Goal: Obtain resource: Obtain resource

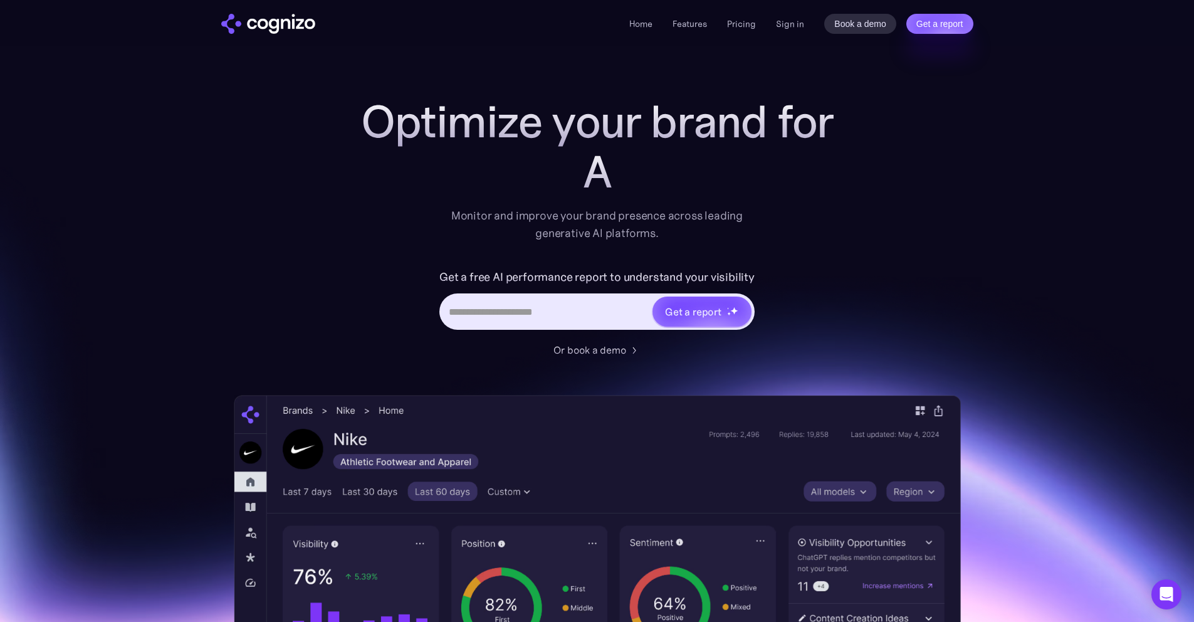
click at [568, 311] on input "Hero URL Input Form" at bounding box center [546, 312] width 210 height 24
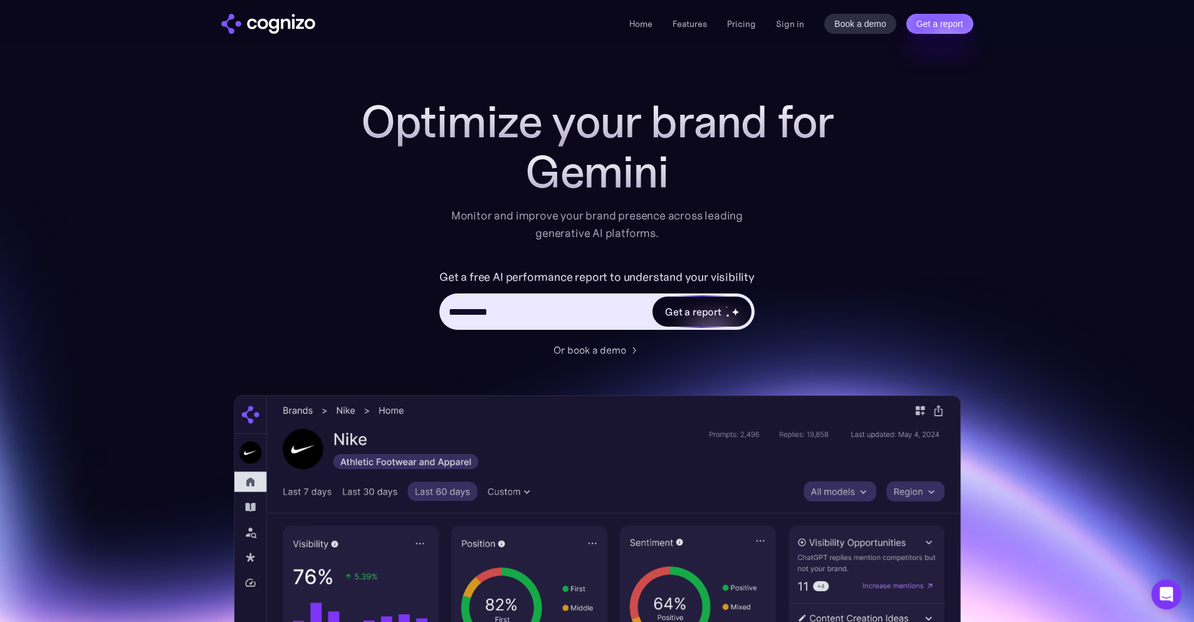
type input "**********"
click at [726, 308] on div "Hero URL Input Form" at bounding box center [732, 311] width 13 height 13
type input "**********"
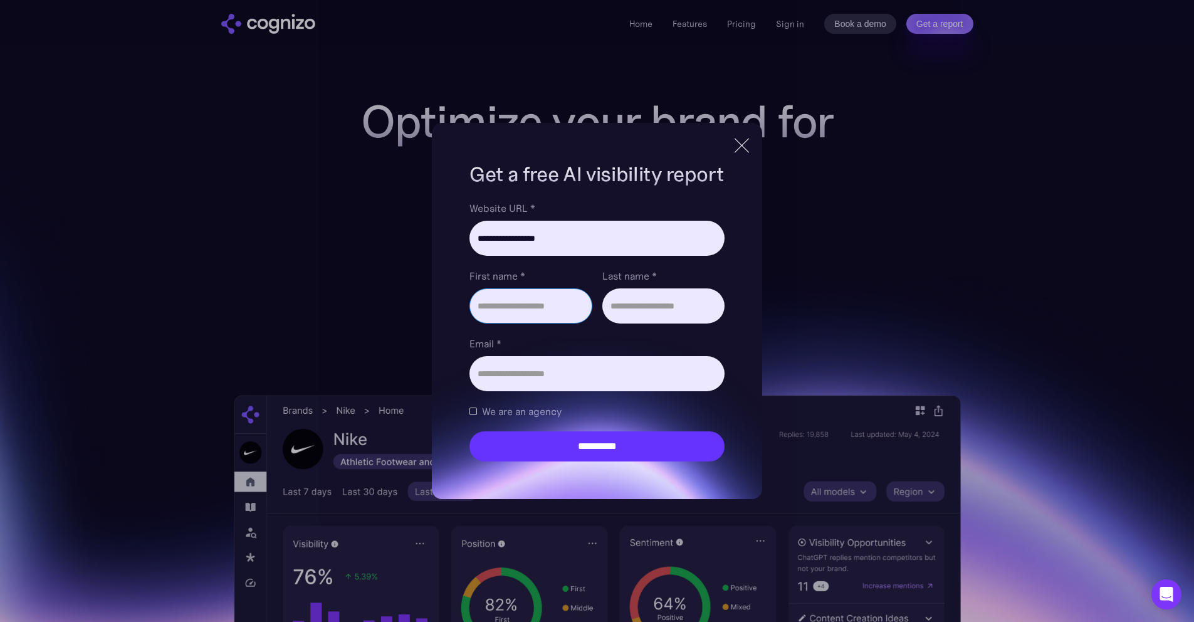
click at [512, 300] on input "First name *" at bounding box center [530, 305] width 122 height 35
type input "******"
type input "**********"
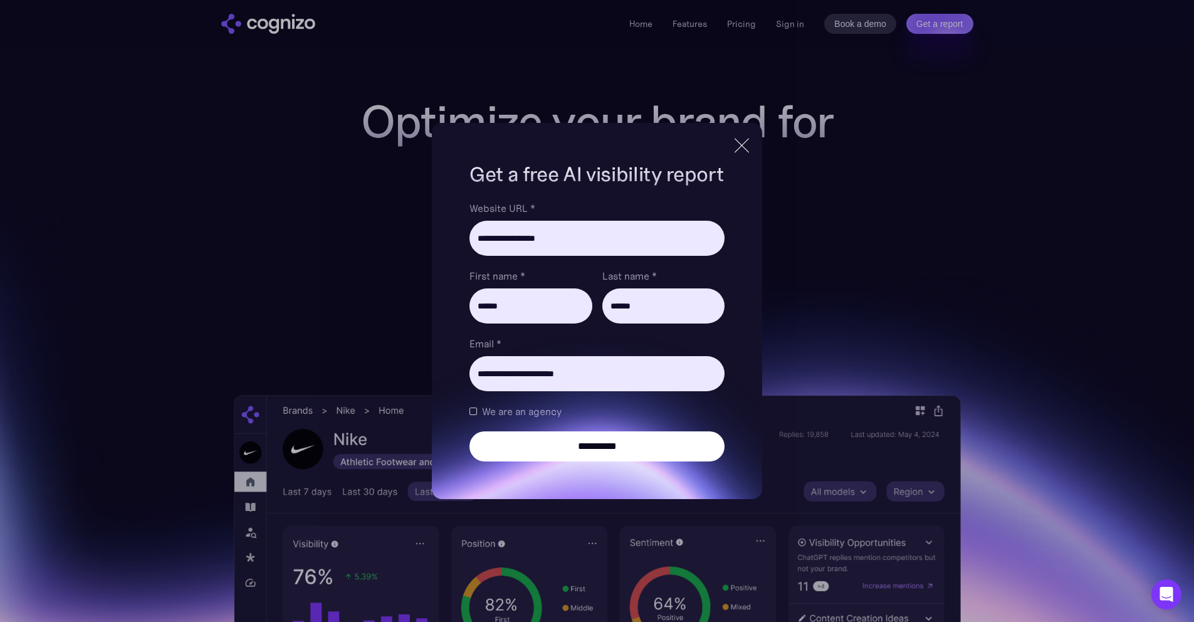
click at [568, 456] on input "**********" at bounding box center [596, 446] width 254 height 30
type input "**********"
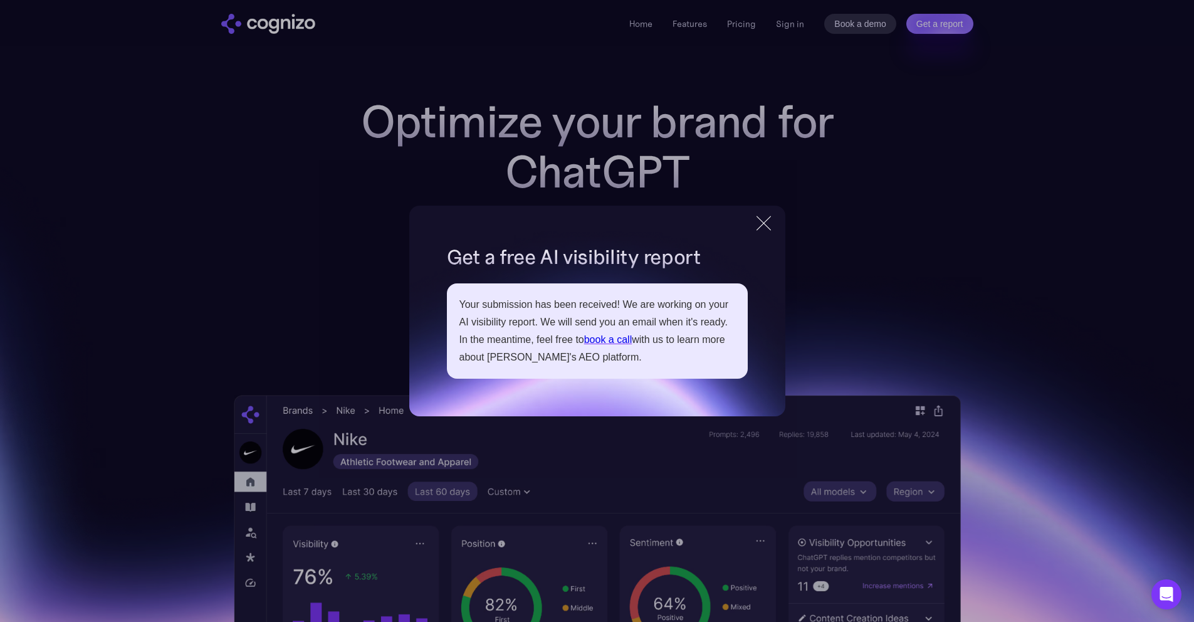
click at [763, 225] on div at bounding box center [763, 223] width 21 height 23
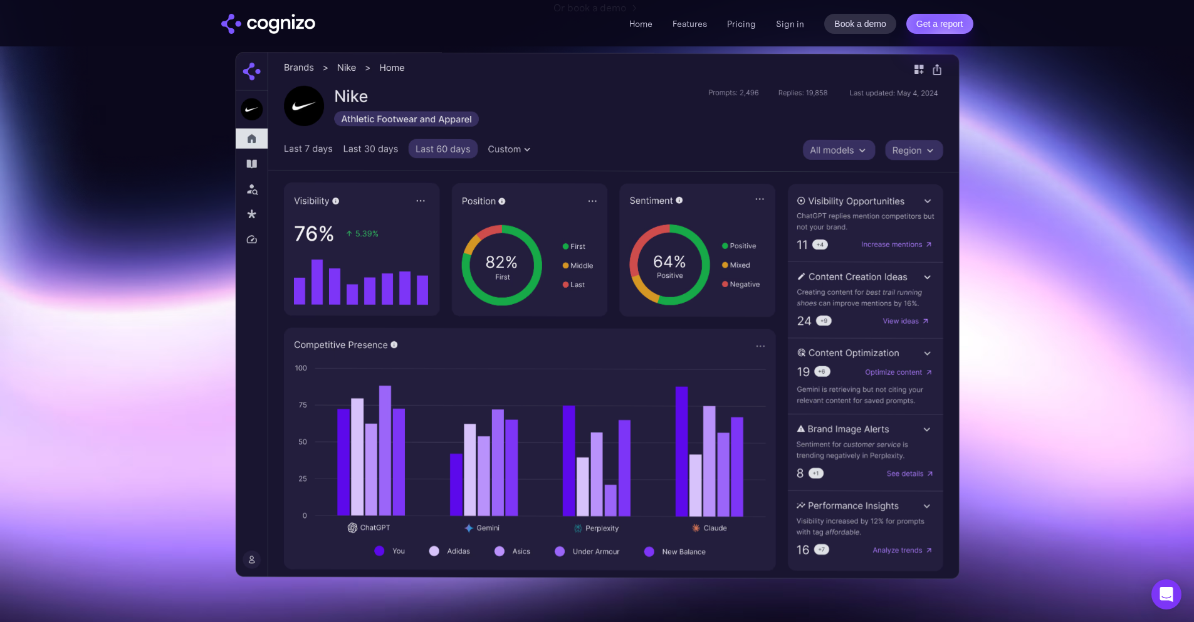
scroll to position [382, 0]
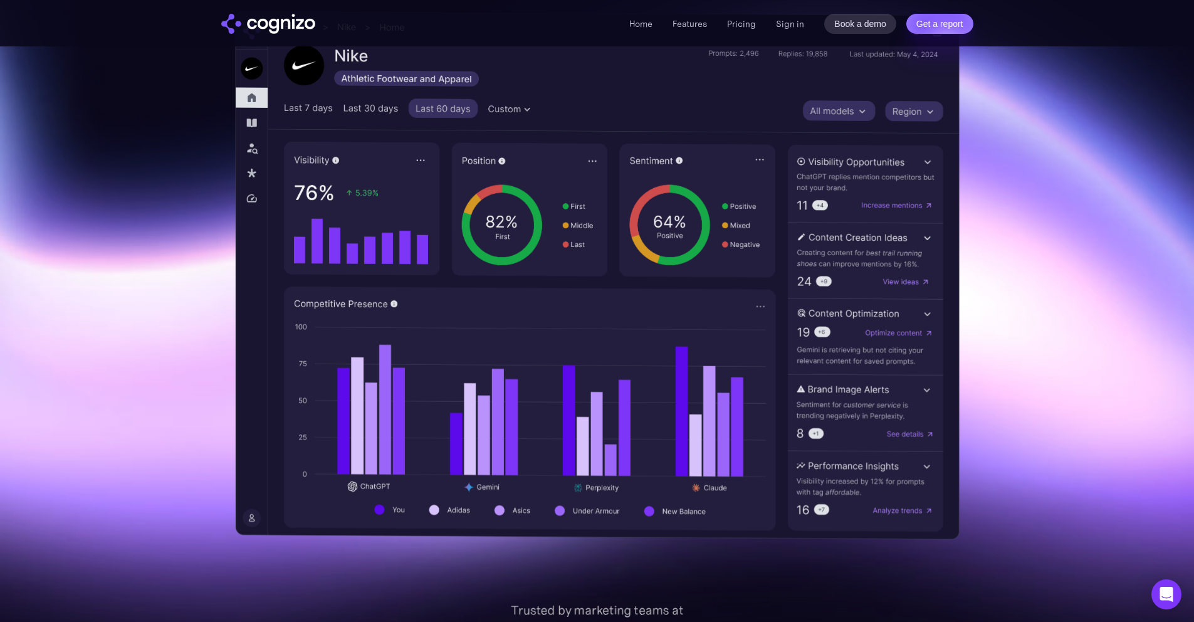
click at [476, 353] on img at bounding box center [597, 275] width 724 height 528
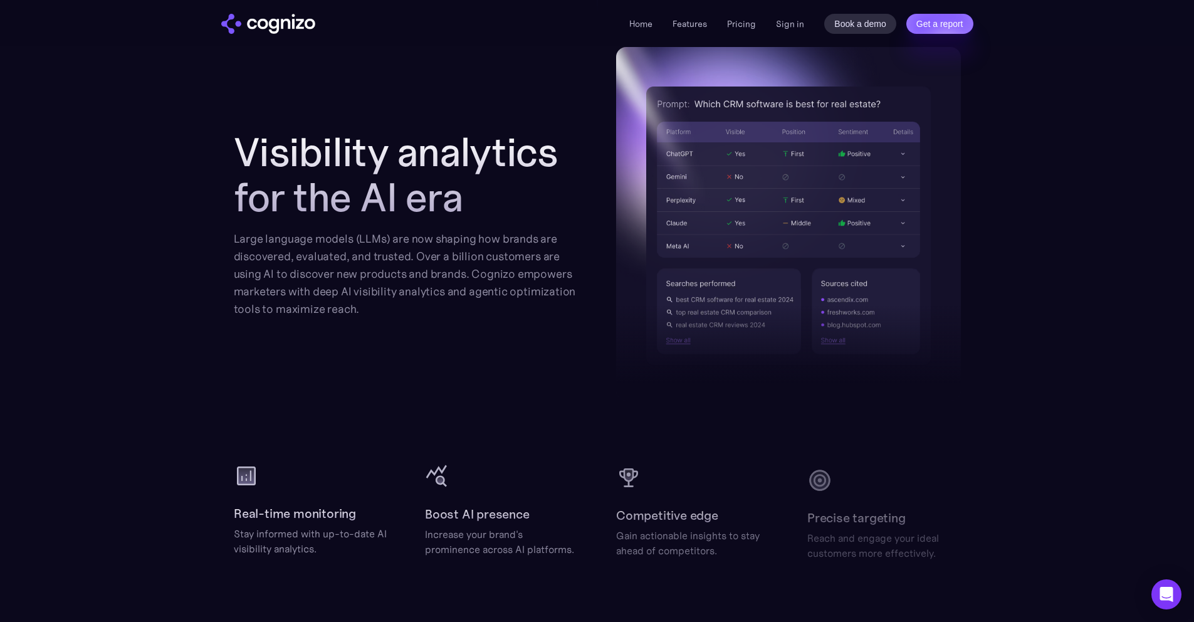
scroll to position [1601, 0]
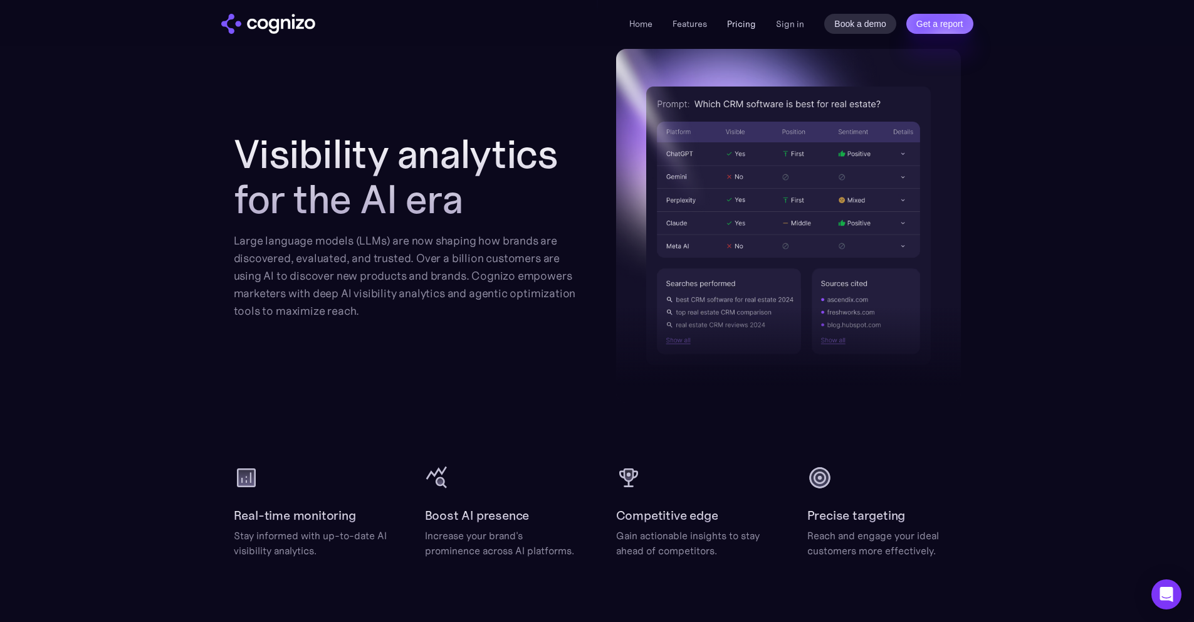
click at [744, 26] on link "Pricing" at bounding box center [741, 23] width 29 height 11
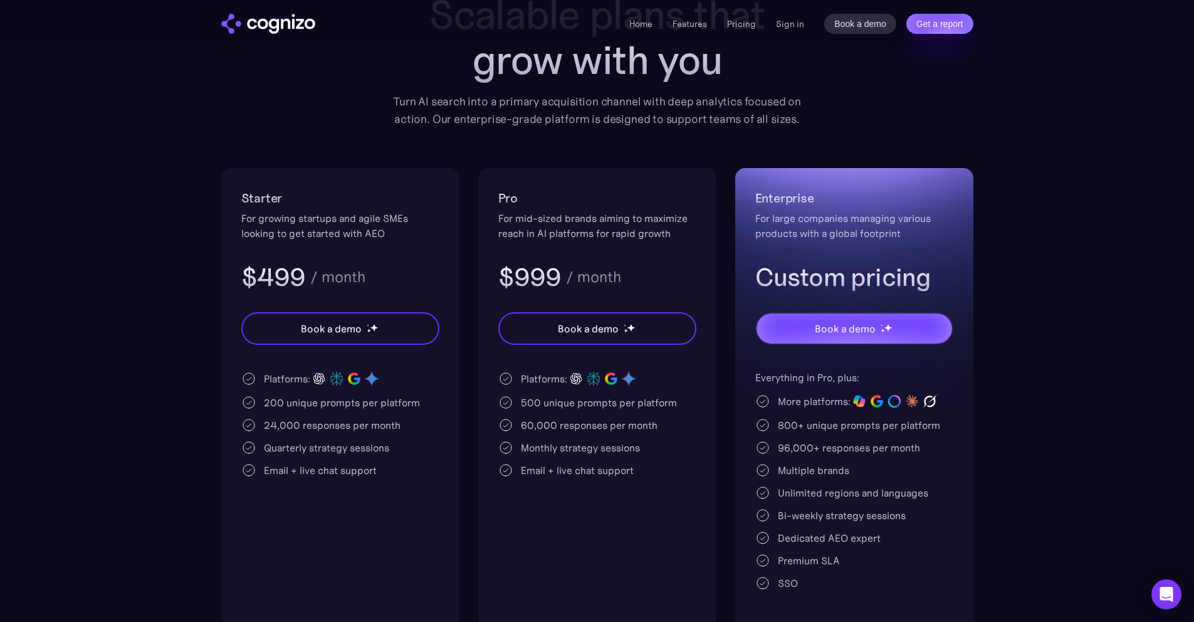
scroll to position [139, 0]
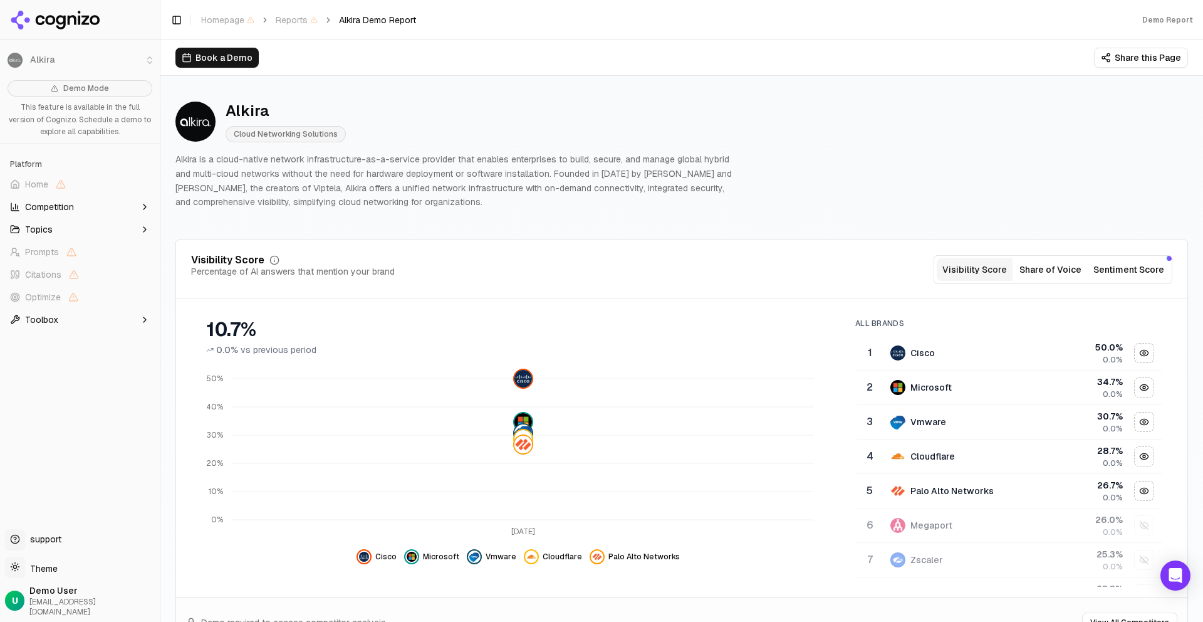
click at [74, 207] on button "Competition" at bounding box center [80, 207] width 150 height 20
click at [88, 211] on button "Competition" at bounding box center [80, 207] width 150 height 20
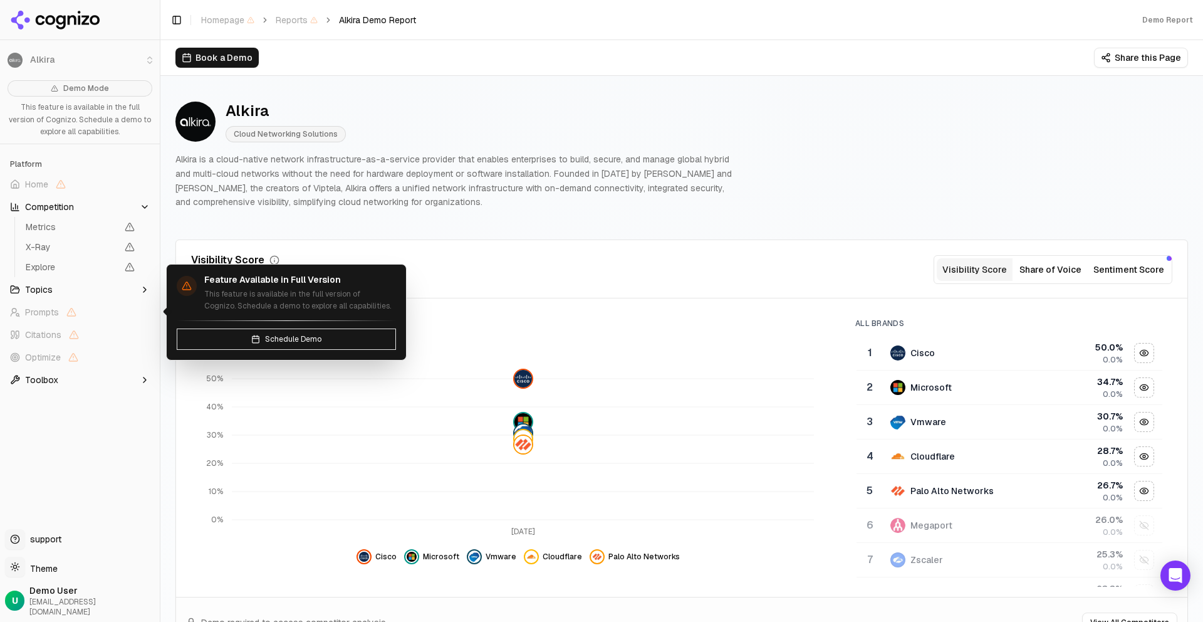
click at [107, 304] on span "Prompts" at bounding box center [80, 312] width 150 height 20
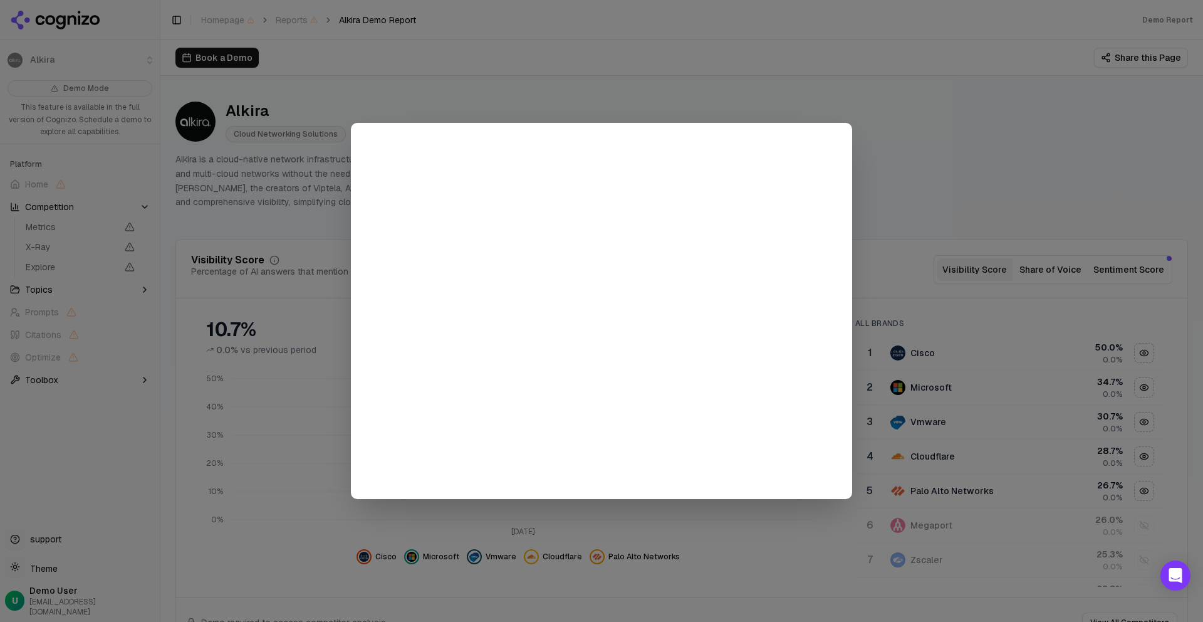
click at [125, 289] on div at bounding box center [601, 311] width 1203 height 622
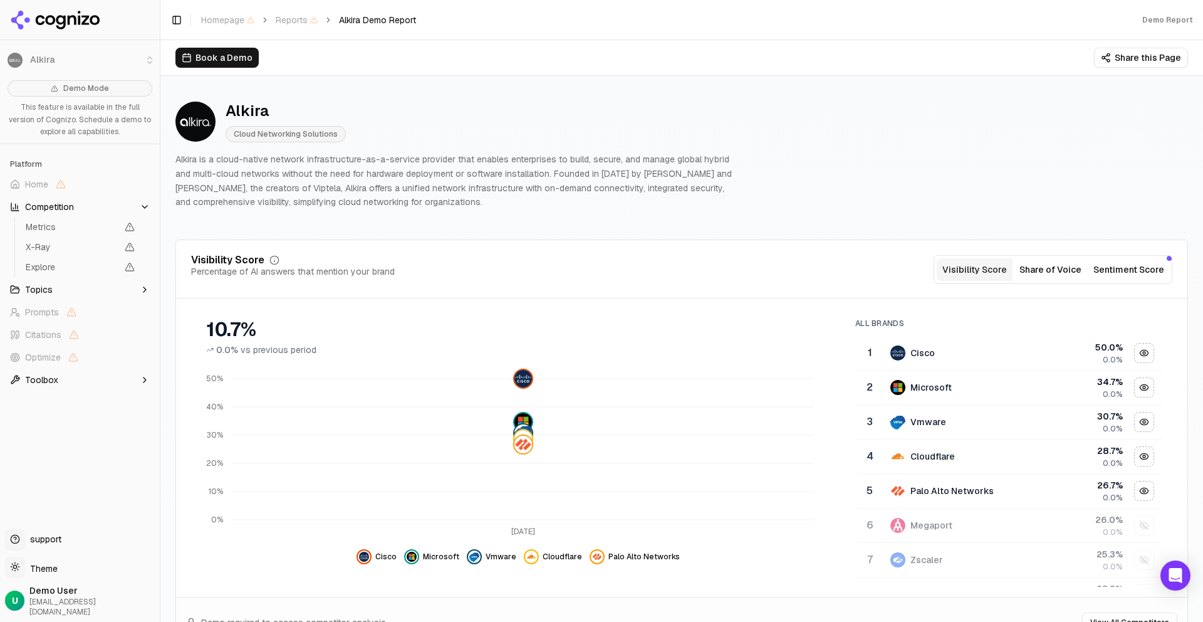
click at [125, 289] on button "Topics" at bounding box center [80, 289] width 150 height 20
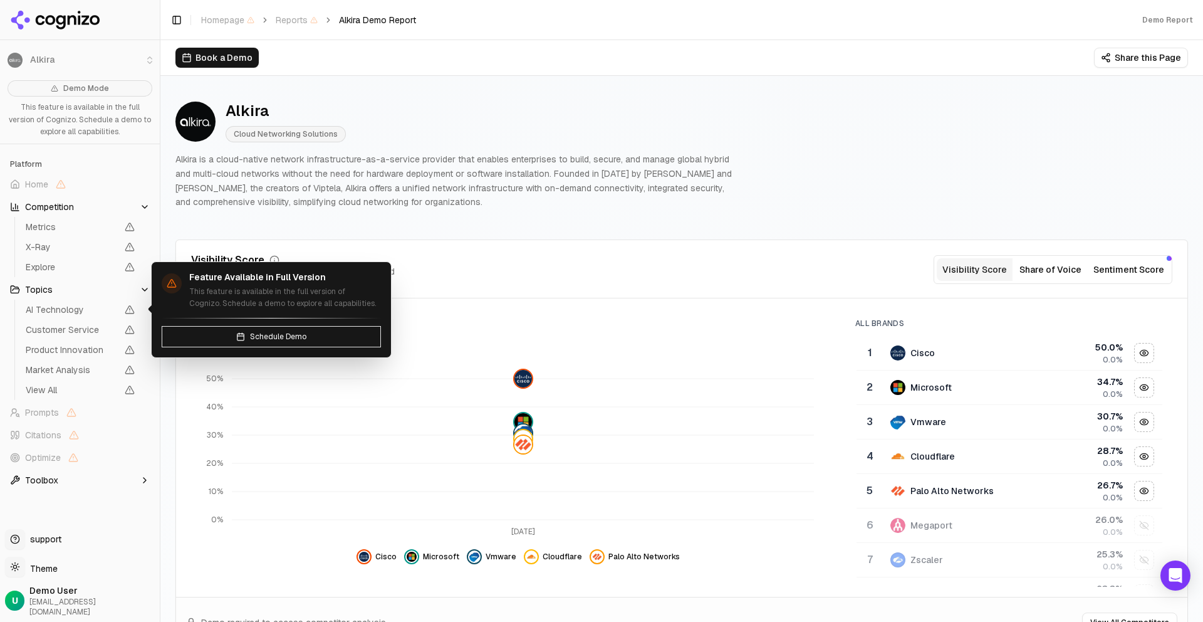
click at [86, 310] on span "AI Technology" at bounding box center [71, 309] width 91 height 13
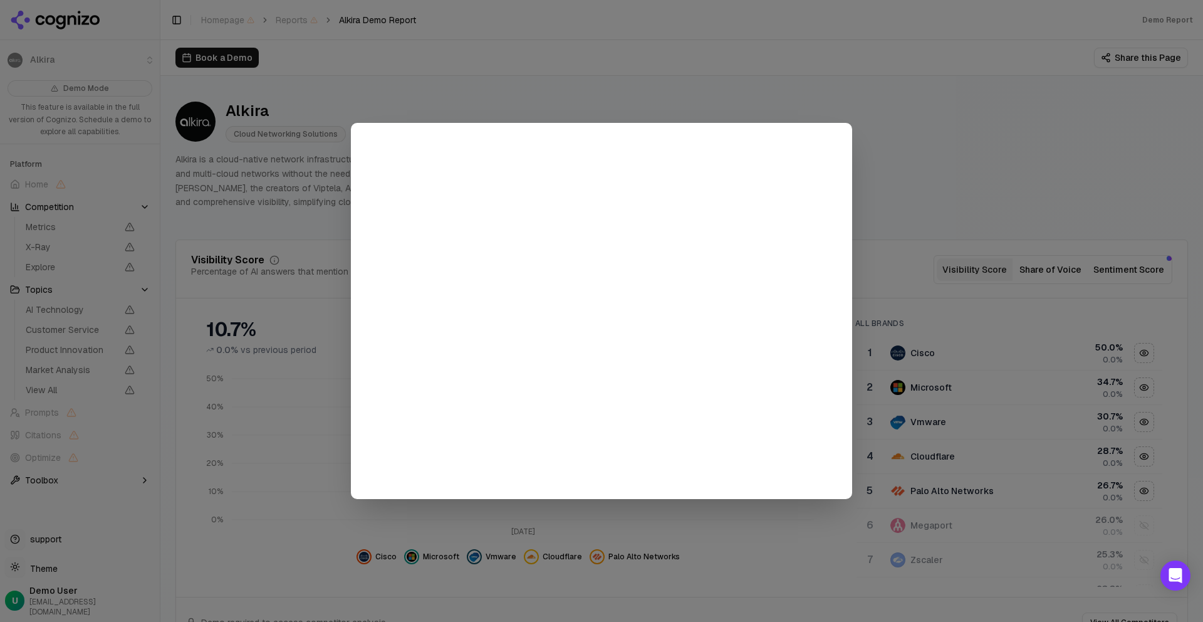
click at [973, 176] on div at bounding box center [601, 311] width 1203 height 622
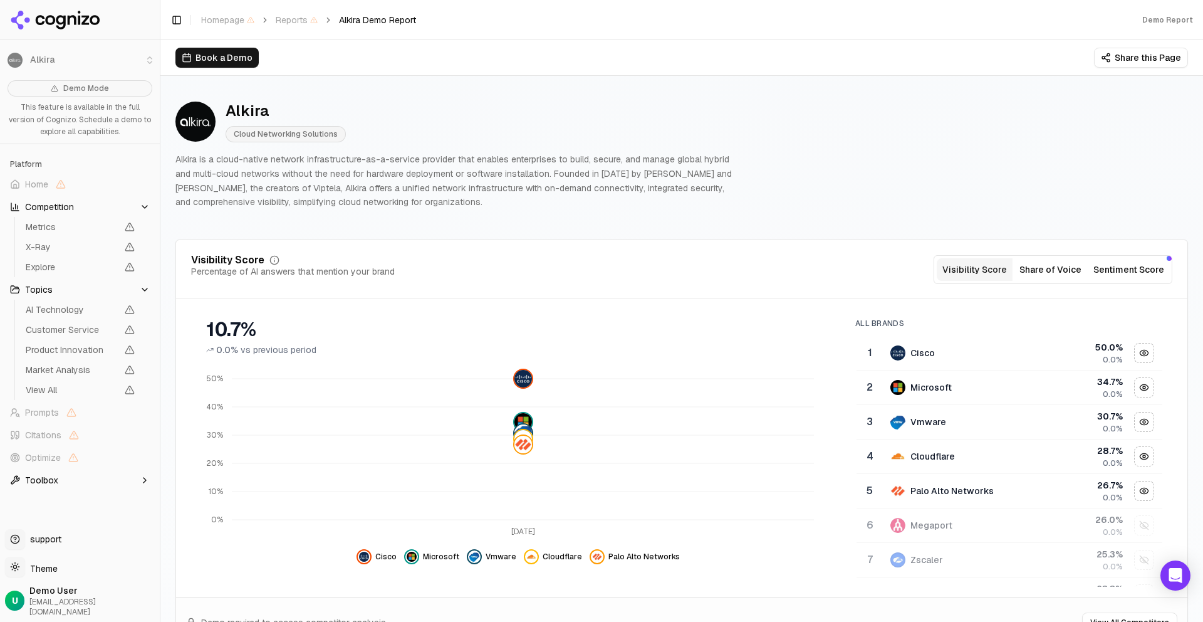
click at [1048, 277] on button "Share of Voice" at bounding box center [1051, 269] width 76 height 23
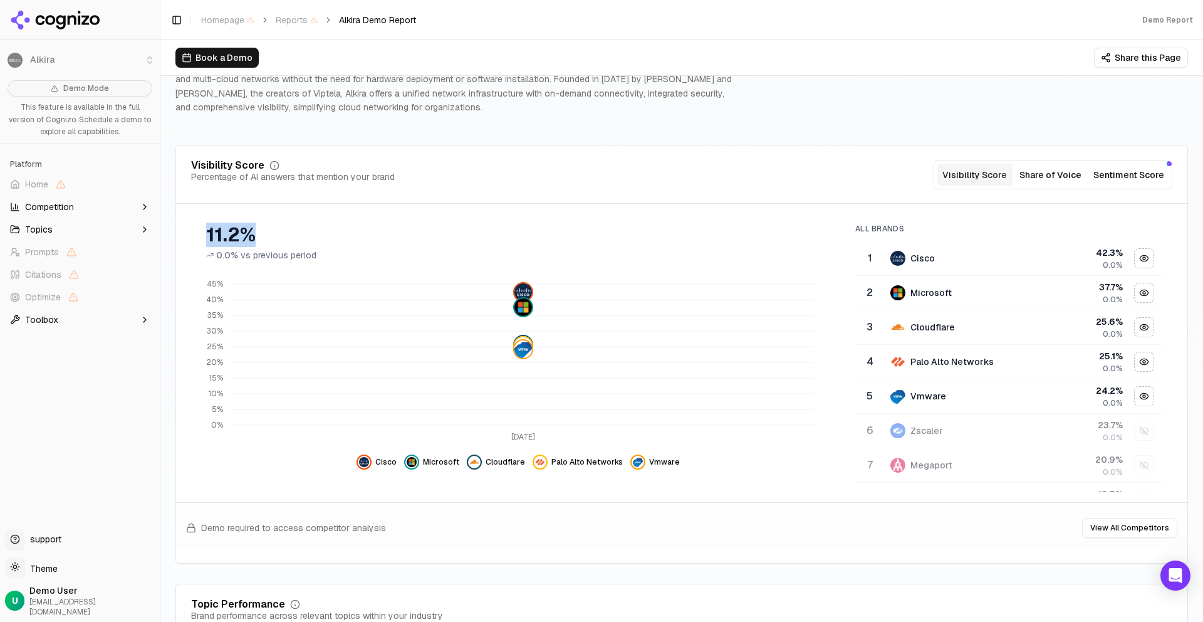
drag, startPoint x: 196, startPoint y: 237, endPoint x: 253, endPoint y: 236, distance: 57.0
click at [253, 236] on div "11.2% 0.0% vs previous period" at bounding box center [518, 238] width 654 height 48
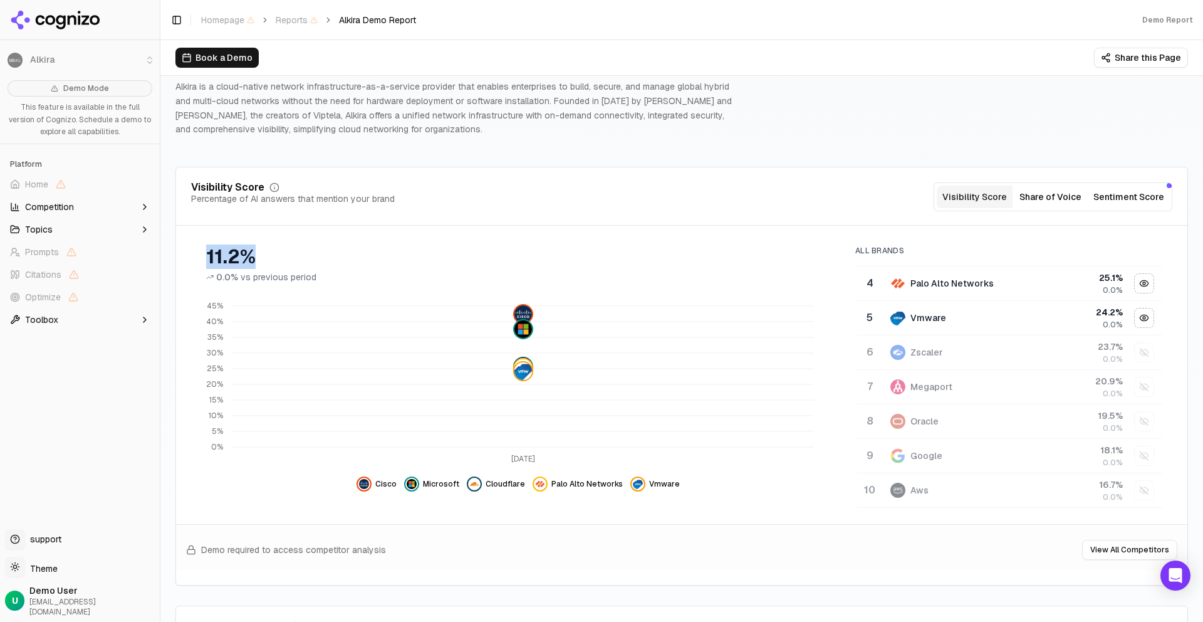
scroll to position [103, 0]
click at [203, 256] on div "11.2% 0.0% vs previous period" at bounding box center [518, 260] width 654 height 48
drag, startPoint x: 202, startPoint y: 254, endPoint x: 266, endPoint y: 257, distance: 64.6
click at [266, 257] on div "11.2% 0.0% vs previous period" at bounding box center [518, 260] width 654 height 48
click at [266, 257] on div "11.2%" at bounding box center [518, 257] width 624 height 23
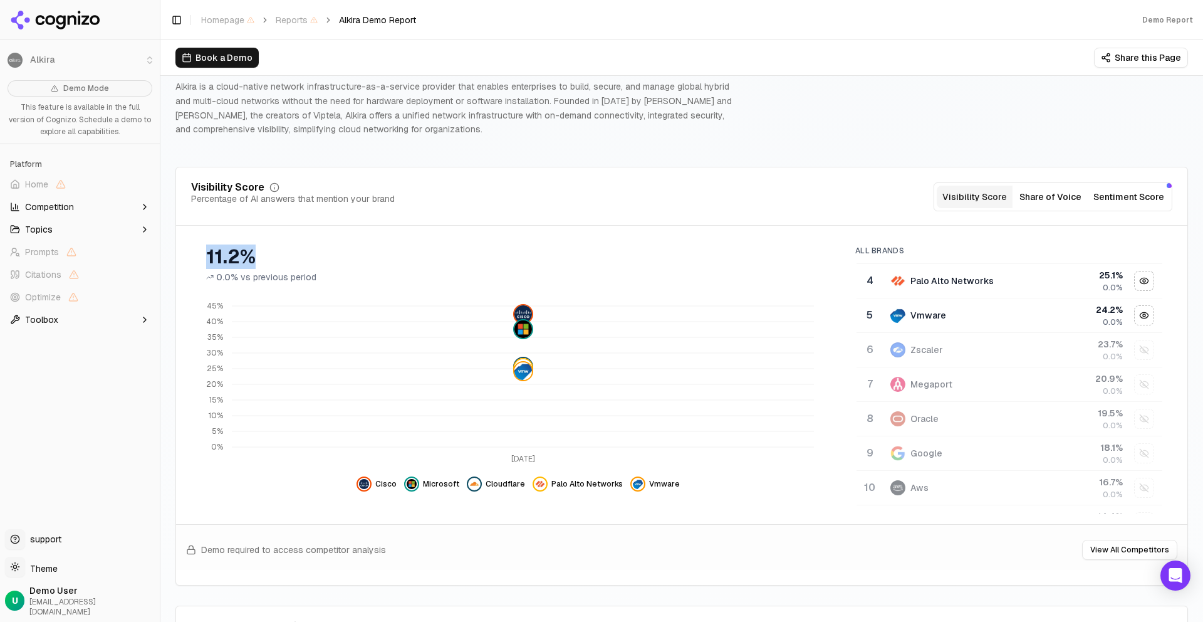
drag, startPoint x: 263, startPoint y: 257, endPoint x: 182, endPoint y: 258, distance: 80.2
click at [182, 258] on div "11.2% 0.0% vs previous period [DATE] 0% 5% 10% 15% 20% 25% 30% 35% 40% 45% Cisc…" at bounding box center [681, 375] width 1011 height 278
click at [618, 260] on div "11.2%" at bounding box center [518, 257] width 624 height 23
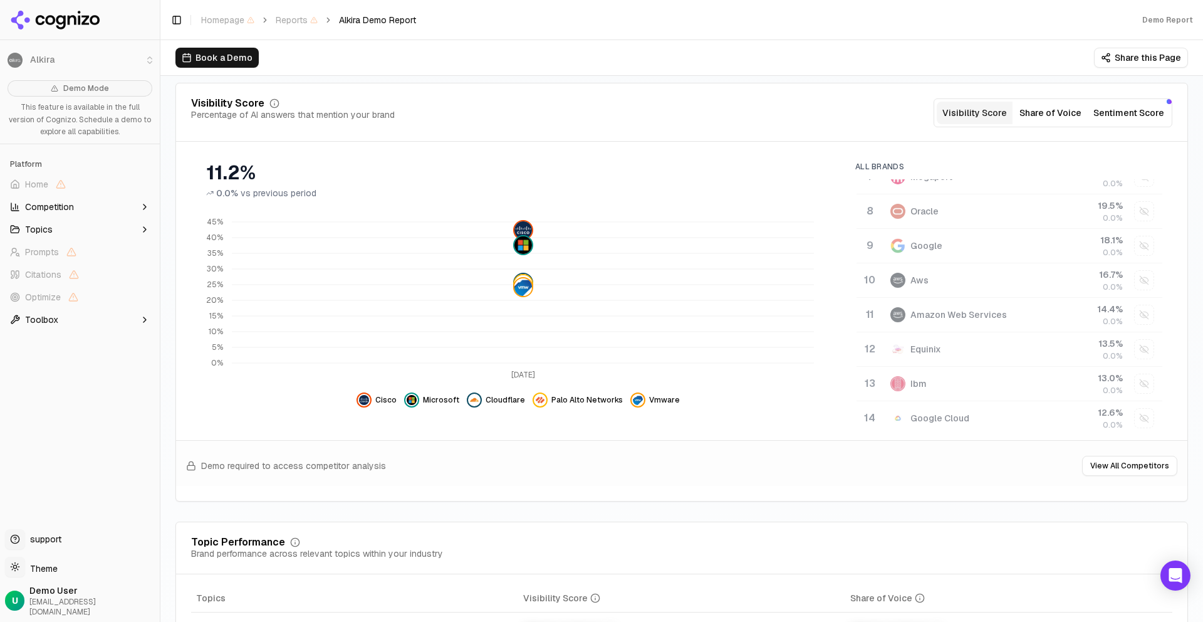
scroll to position [219, 0]
